Goal: Task Accomplishment & Management: Use online tool/utility

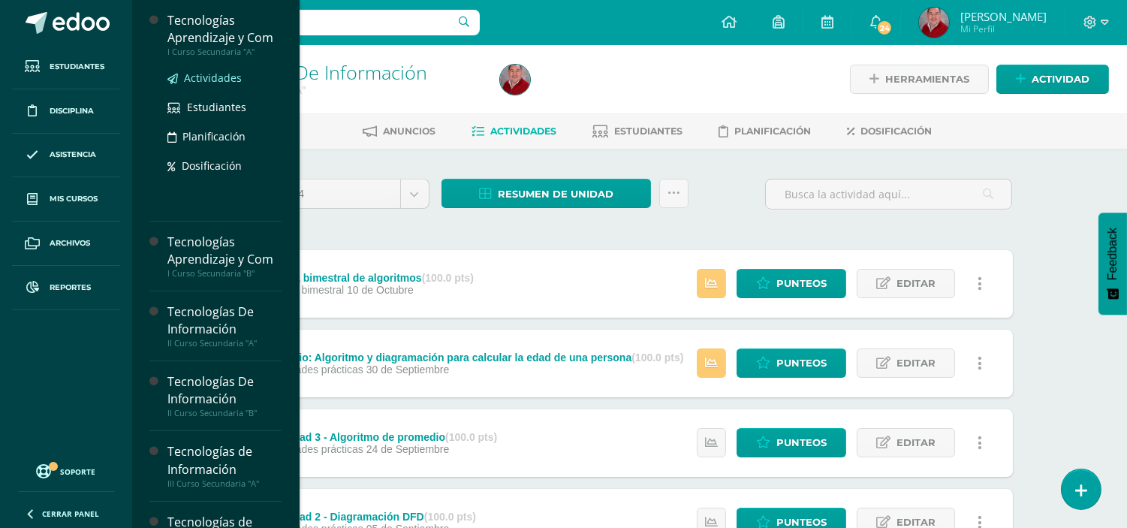
click at [206, 83] on span "Actividades" at bounding box center [213, 78] width 58 height 14
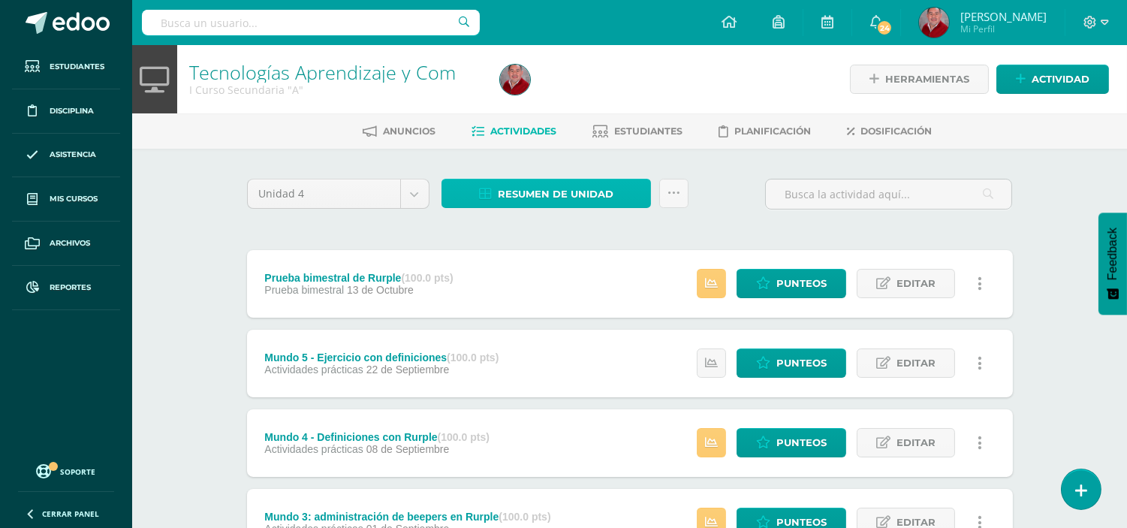
click at [564, 194] on span "Resumen de unidad" at bounding box center [556, 194] width 116 height 28
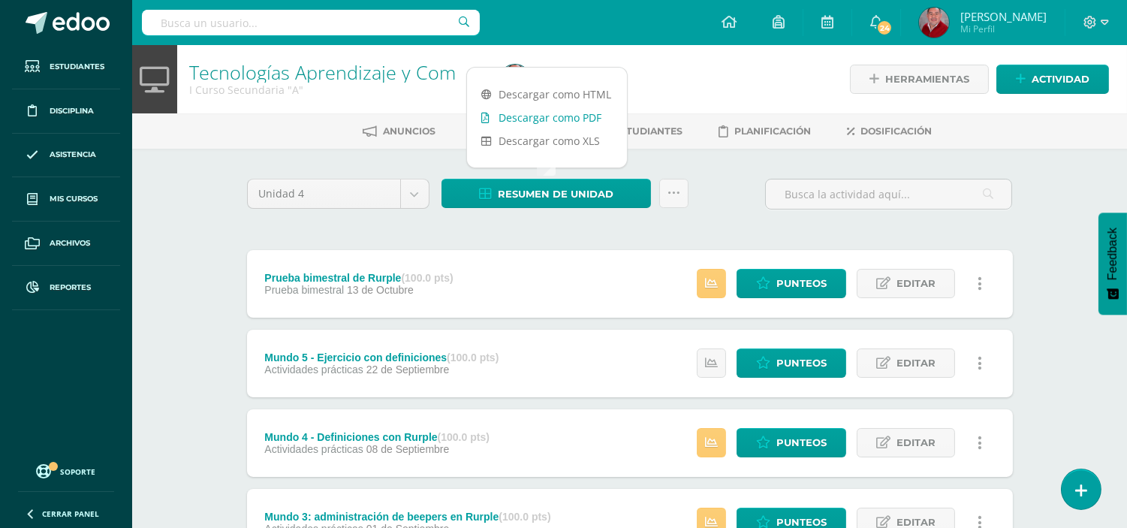
click at [530, 116] on link "Descargar como PDF" at bounding box center [547, 117] width 160 height 23
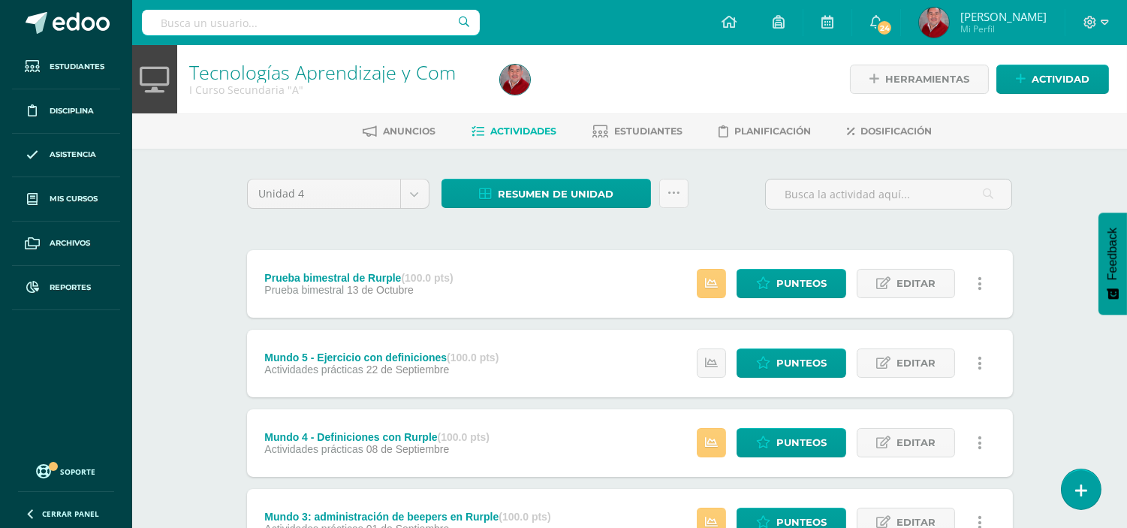
click at [653, 233] on div "Unidad 4 Unidad 1 Unidad 2 Unidad 3 Unidad 4 Resumen de unidad Subir actividade…" at bounding box center [630, 442] width 778 height 527
click at [793, 285] on span "Punteos" at bounding box center [801, 283] width 50 height 28
